Goal: Task Accomplishment & Management: Manage account settings

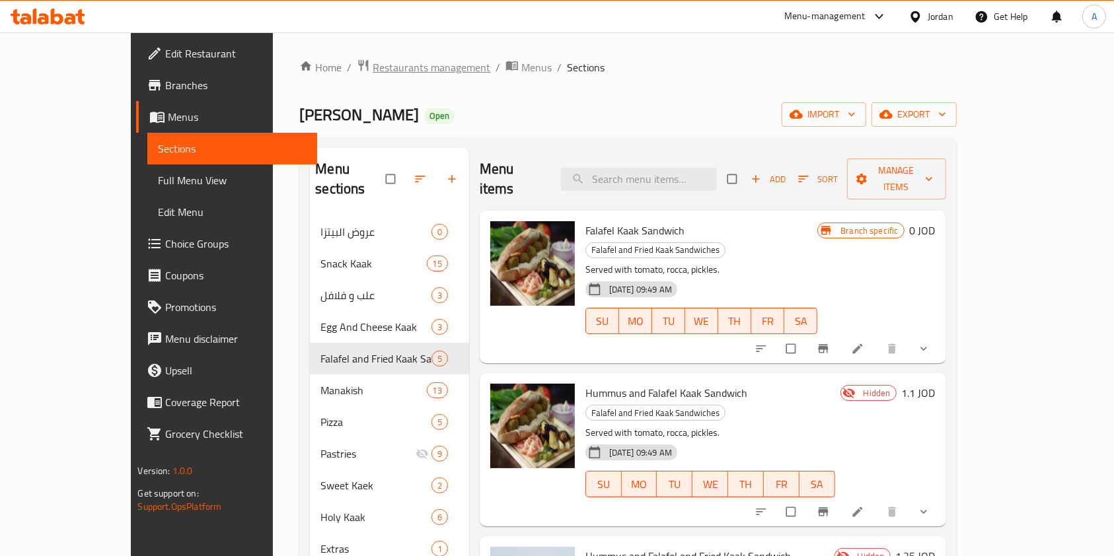
click at [373, 69] on span "Restaurants management" at bounding box center [432, 67] width 118 height 16
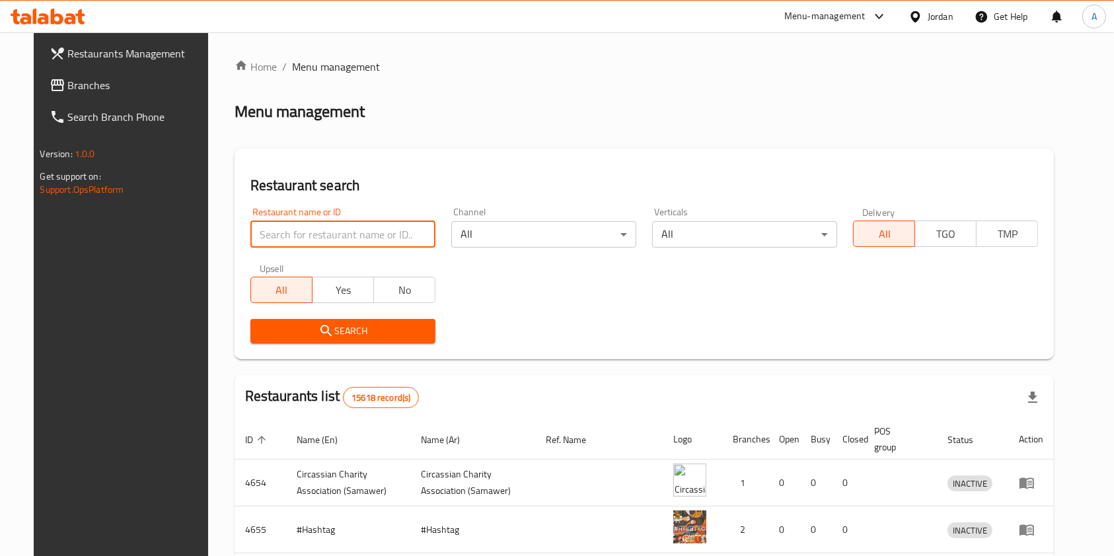
click at [285, 222] on input "search" at bounding box center [342, 234] width 185 height 26
type input "drp"
click button "Search" at bounding box center [342, 331] width 185 height 24
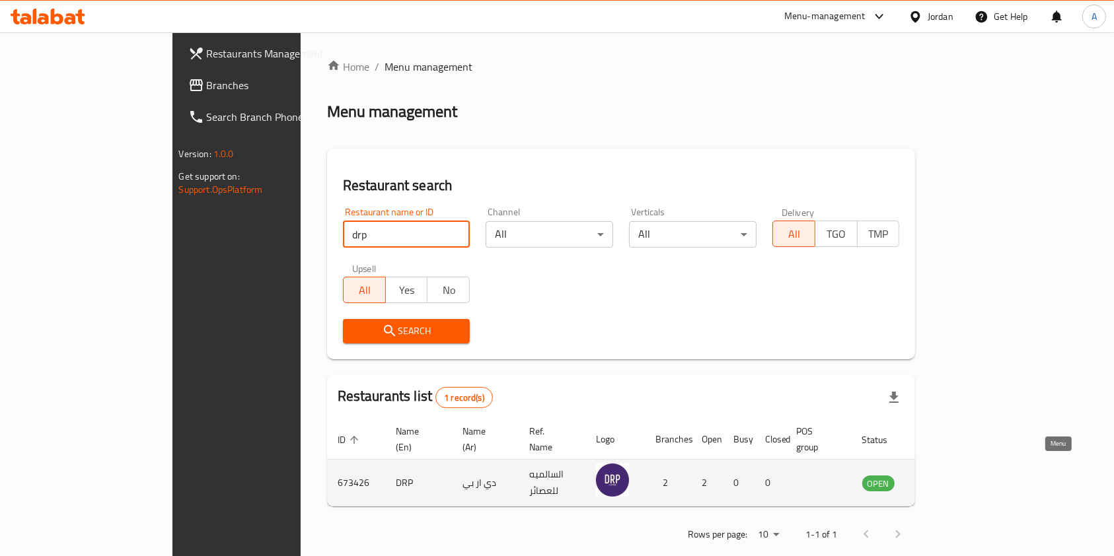
click at [947, 478] on icon "enhanced table" at bounding box center [939, 483] width 15 height 11
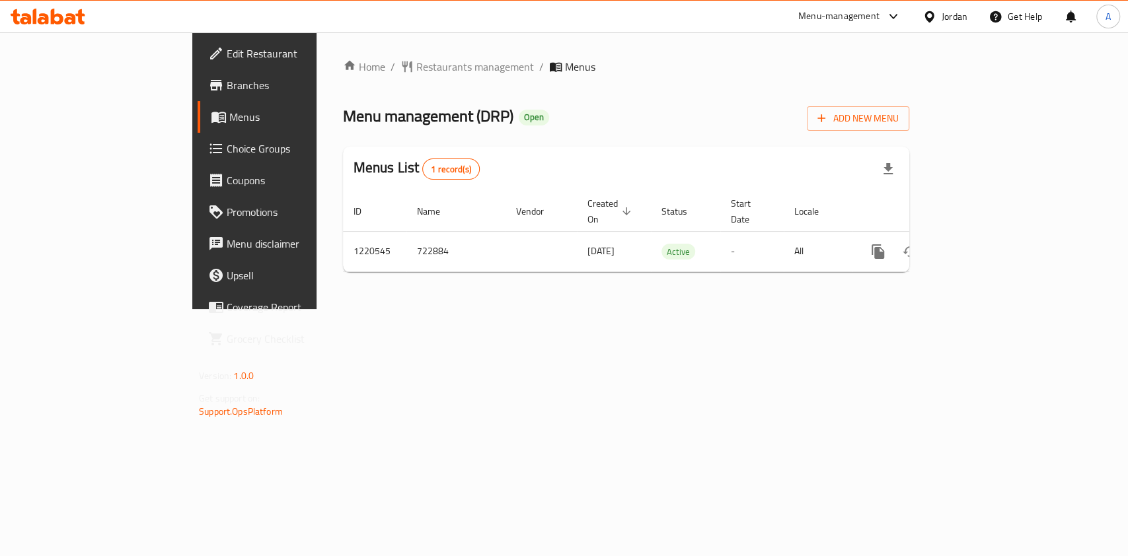
click at [227, 82] on span "Branches" at bounding box center [298, 85] width 143 height 16
